Goal: Transaction & Acquisition: Download file/media

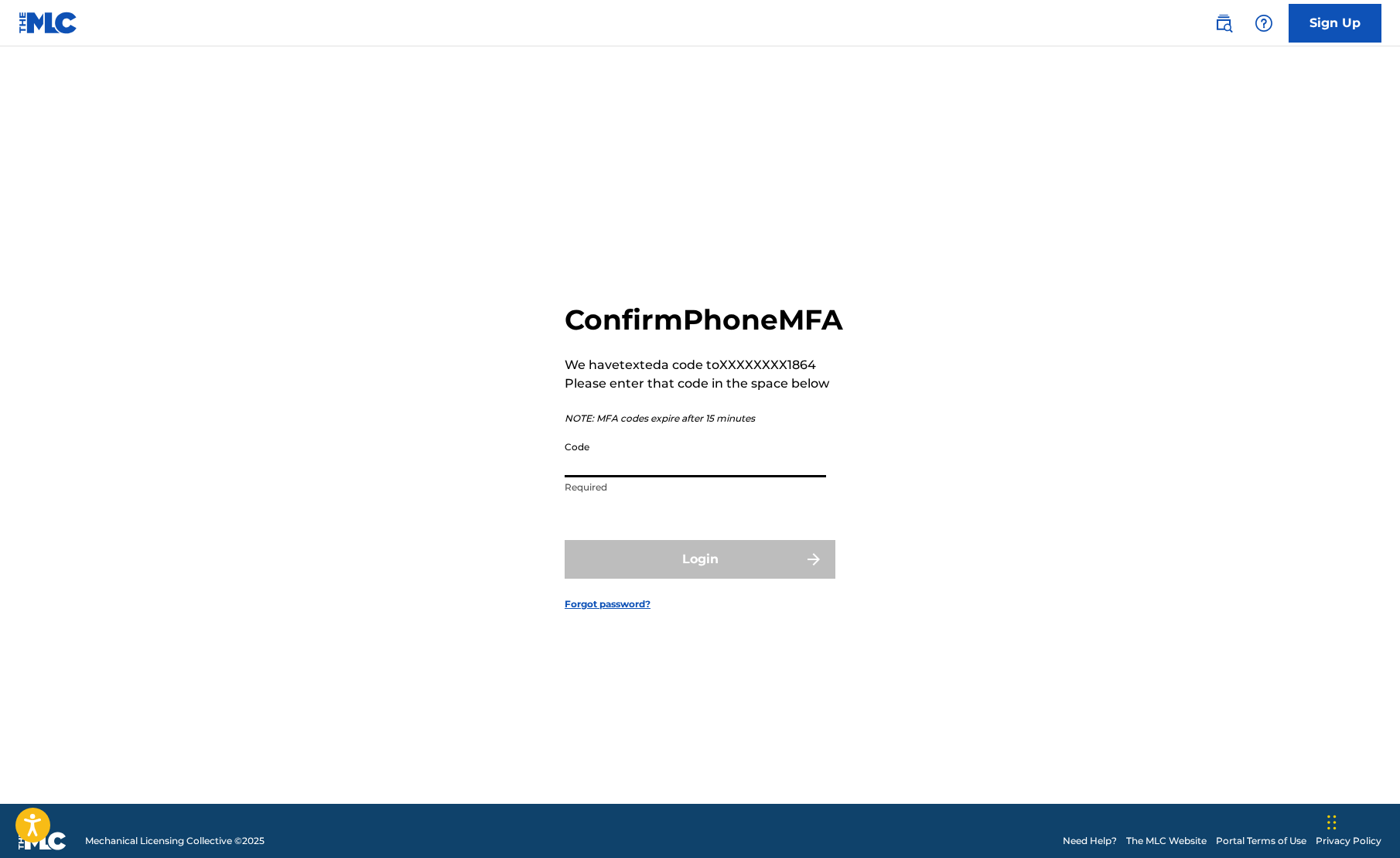
click at [602, 477] on input "Code" at bounding box center [695, 455] width 261 height 44
type input "951555"
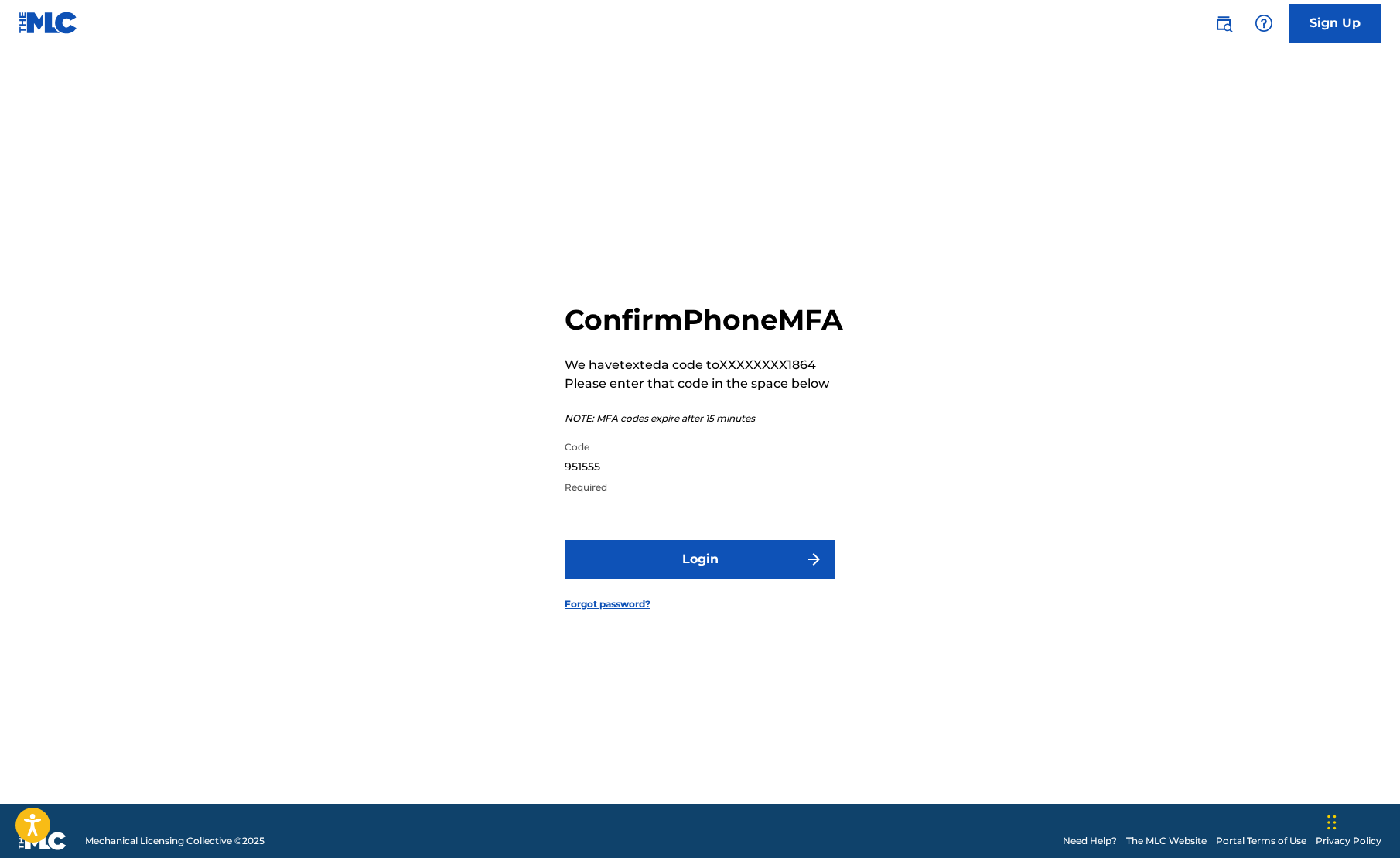
click at [698, 571] on button "Login" at bounding box center [700, 559] width 271 height 39
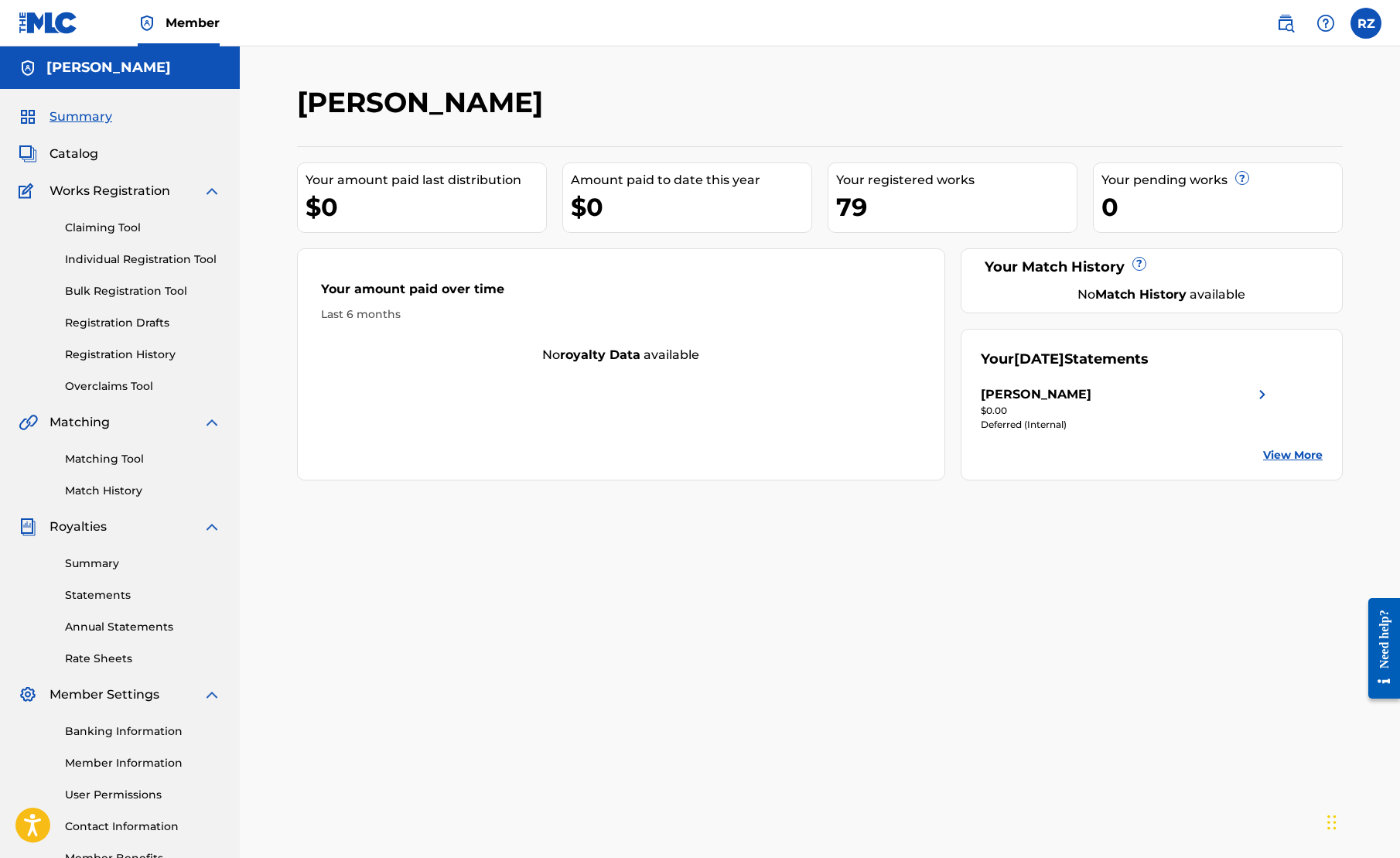
click at [1265, 392] on img at bounding box center [1262, 394] width 18 height 18
click at [1304, 456] on link "View More" at bounding box center [1292, 455] width 60 height 16
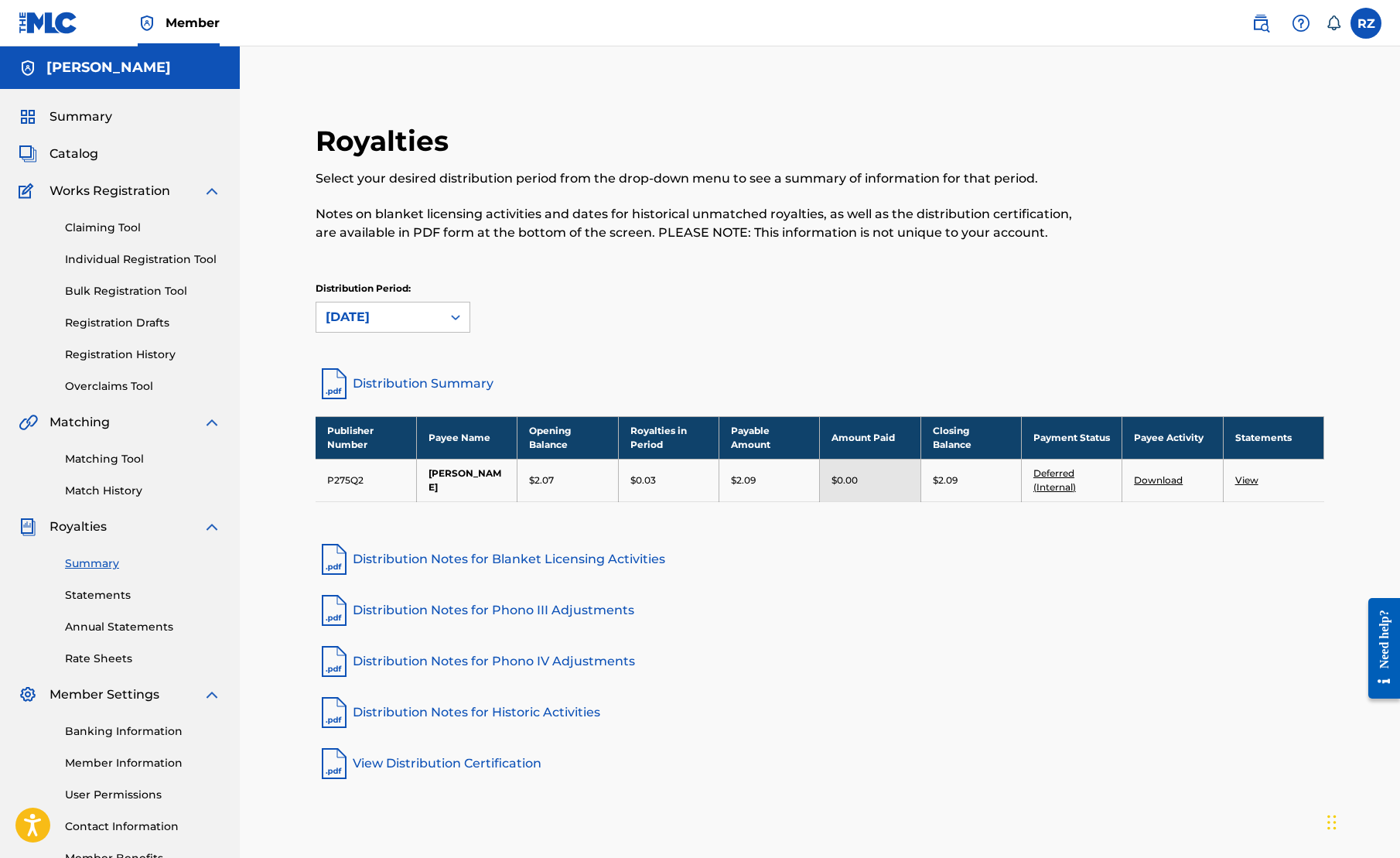
click at [1249, 479] on link "View" at bounding box center [1246, 479] width 23 height 11
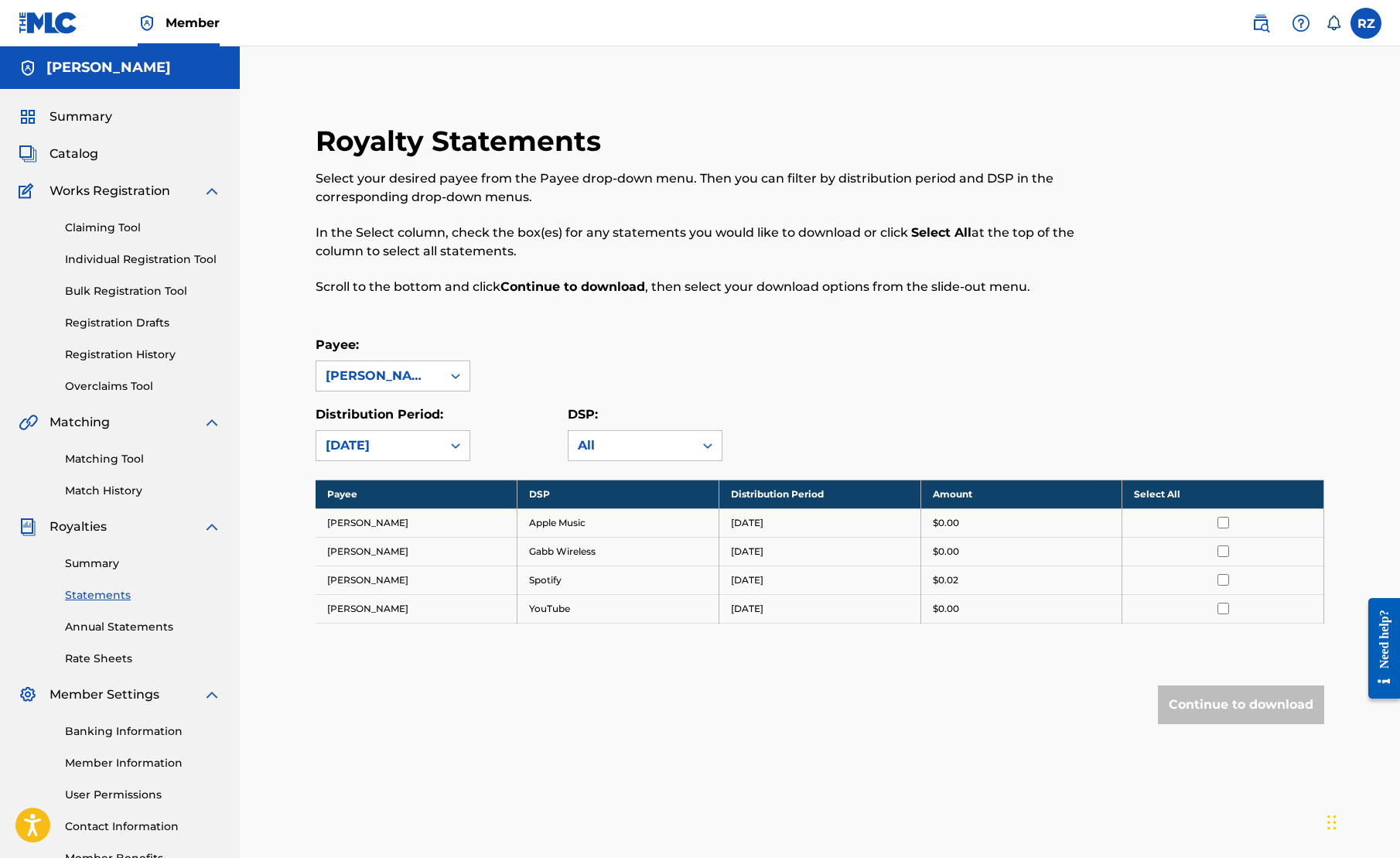
click at [1172, 493] on th "Select All" at bounding box center [1223, 493] width 201 height 29
click at [1248, 698] on button "Continue to download" at bounding box center [1240, 704] width 166 height 39
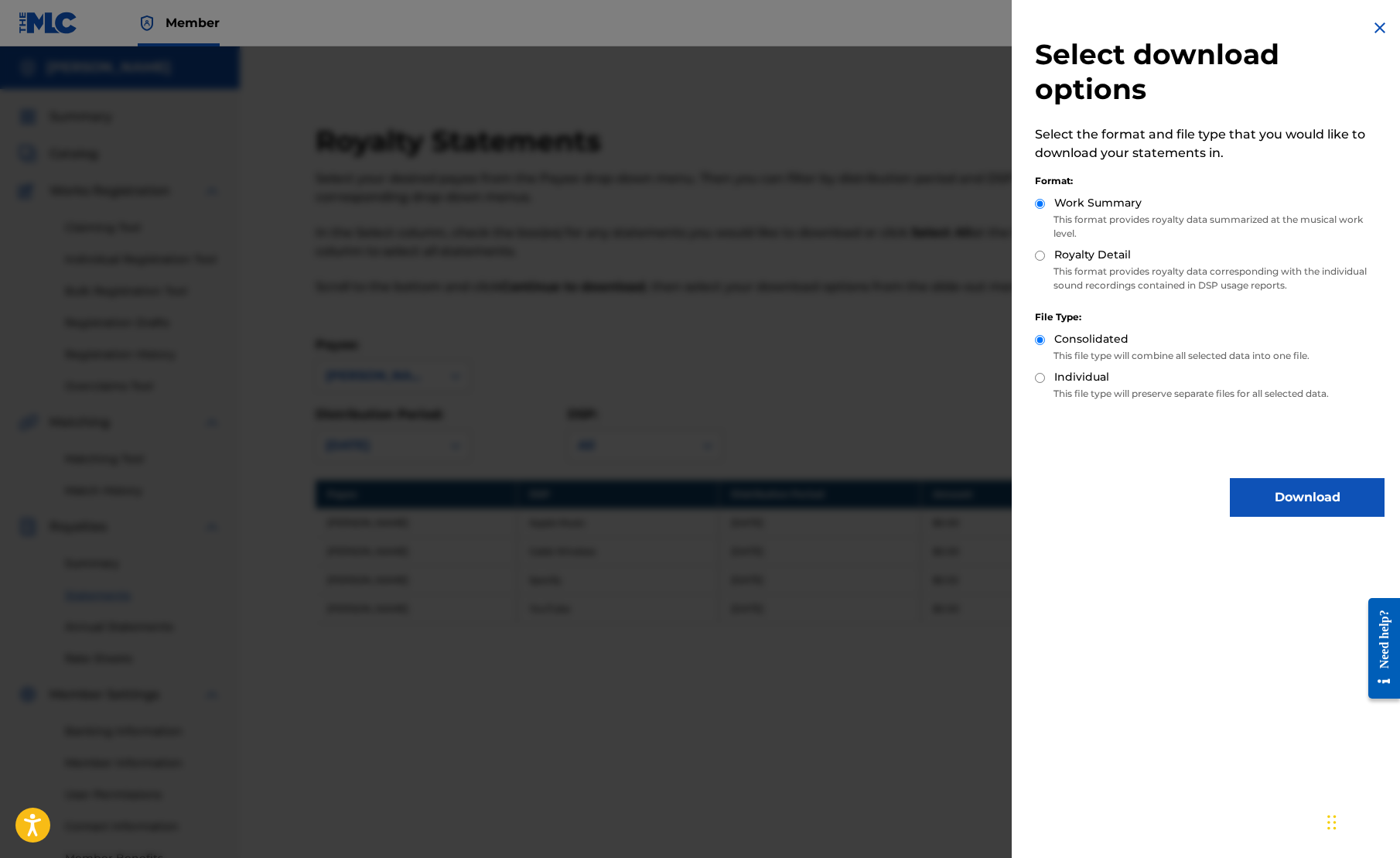
click at [1288, 492] on button "Download" at bounding box center [1307, 497] width 155 height 39
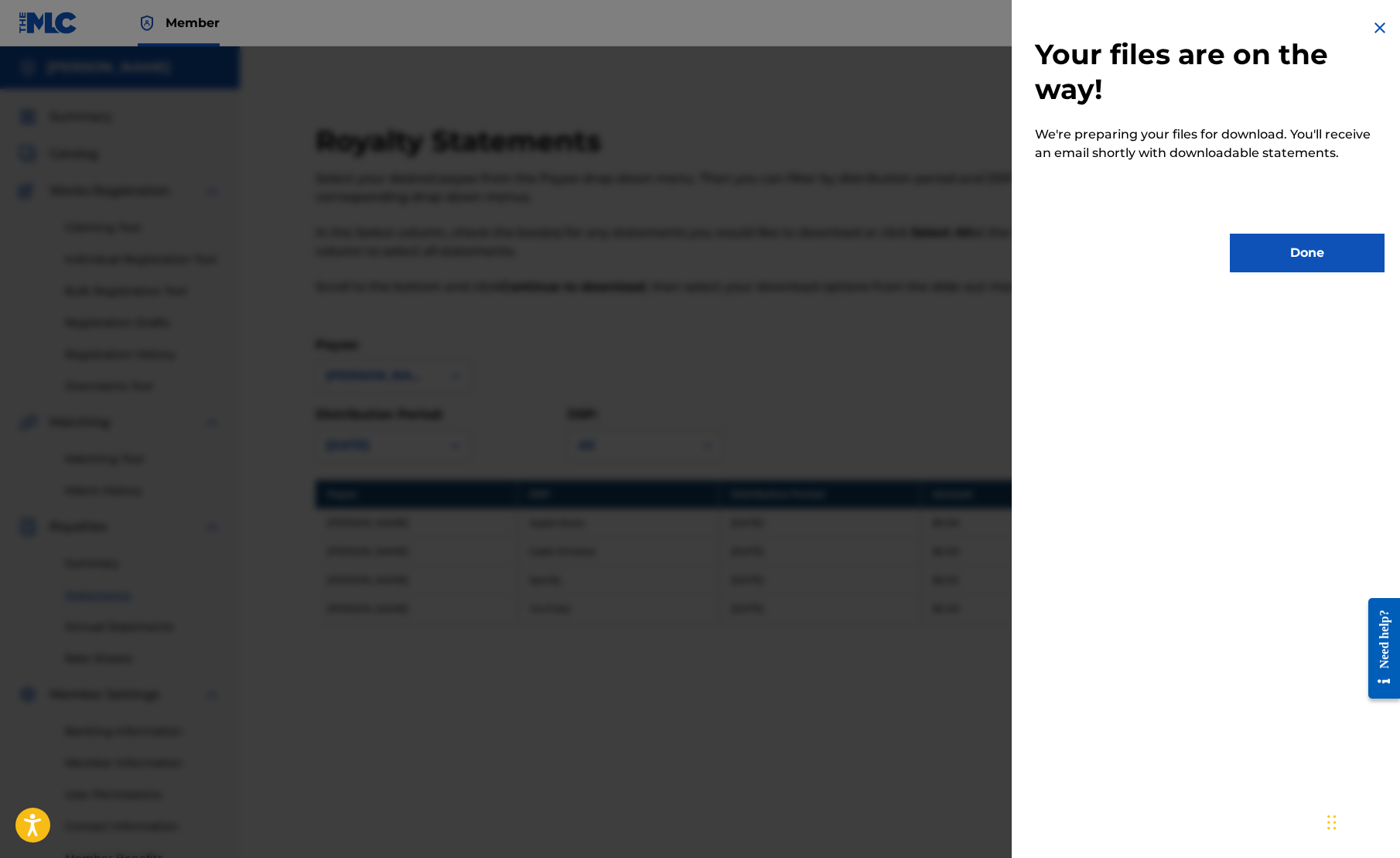
click at [1285, 260] on button "Done" at bounding box center [1307, 253] width 155 height 39
